Goal: Navigation & Orientation: Understand site structure

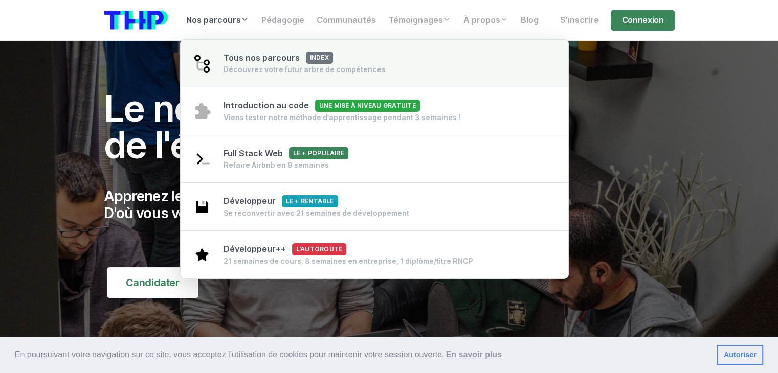
click at [241, 62] on span "Tous nos parcours index" at bounding box center [277, 58] width 109 height 10
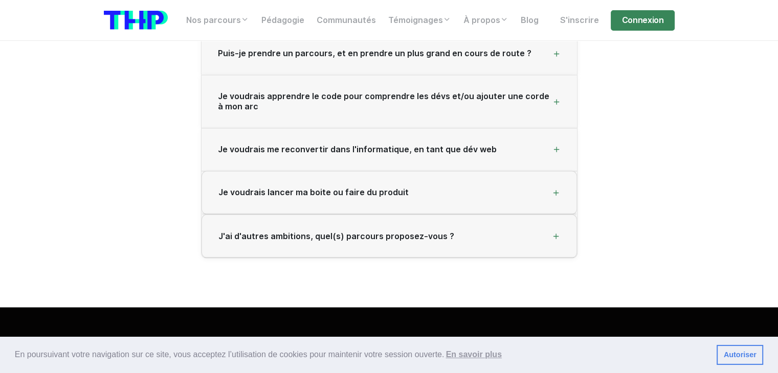
scroll to position [1759, 0]
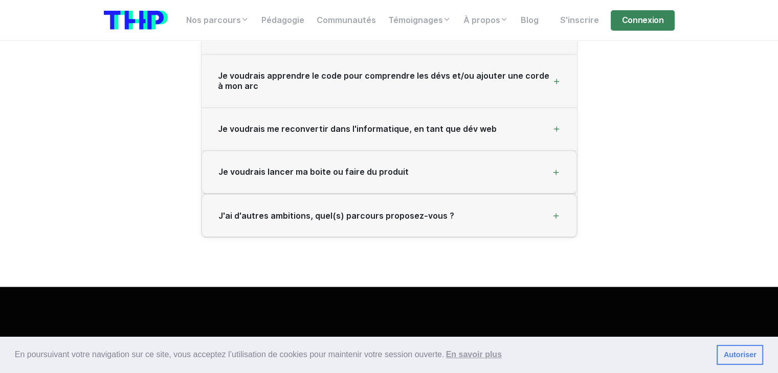
click at [149, 15] on img at bounding box center [136, 20] width 64 height 19
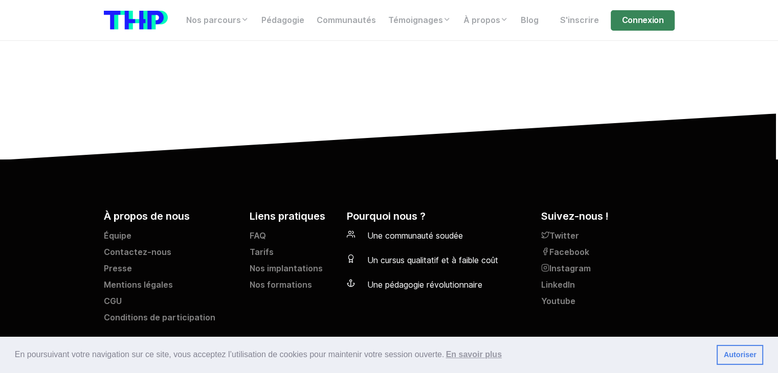
scroll to position [4364, 0]
